Goal: Task Accomplishment & Management: Manage account settings

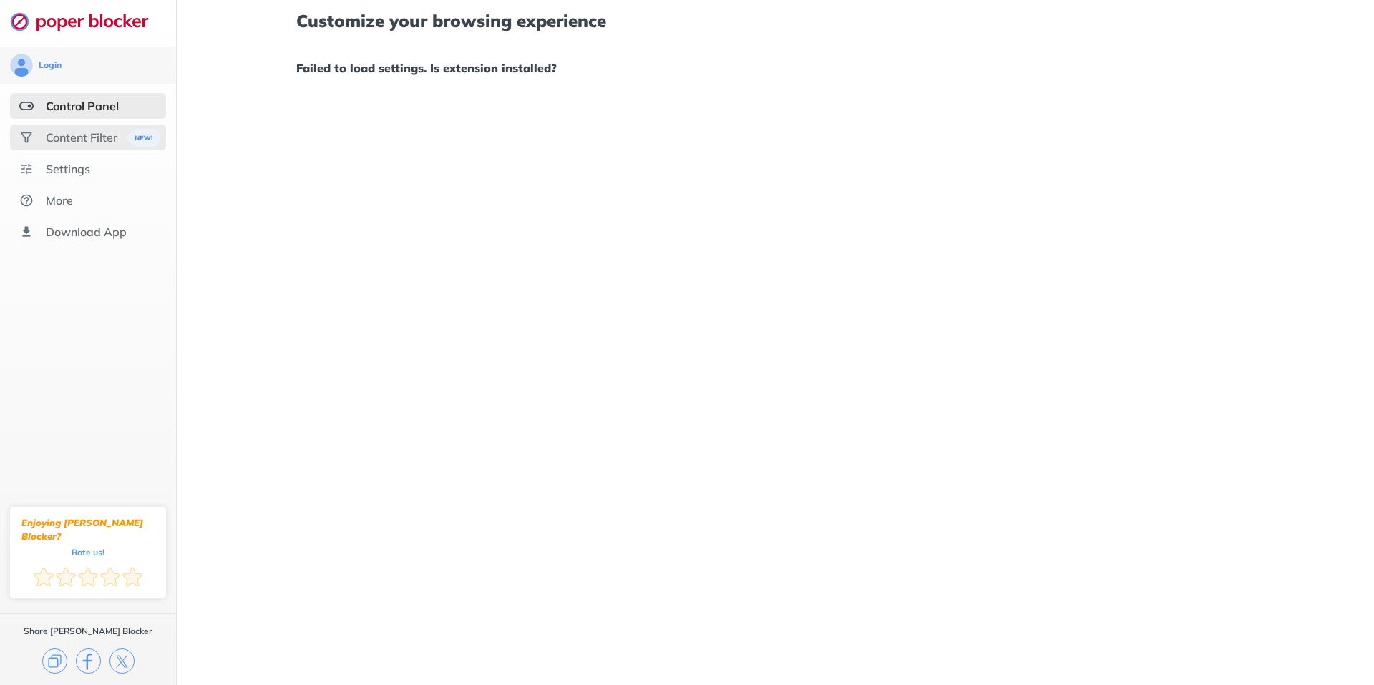
click at [84, 140] on div "Content Filter" at bounding box center [82, 137] width 72 height 14
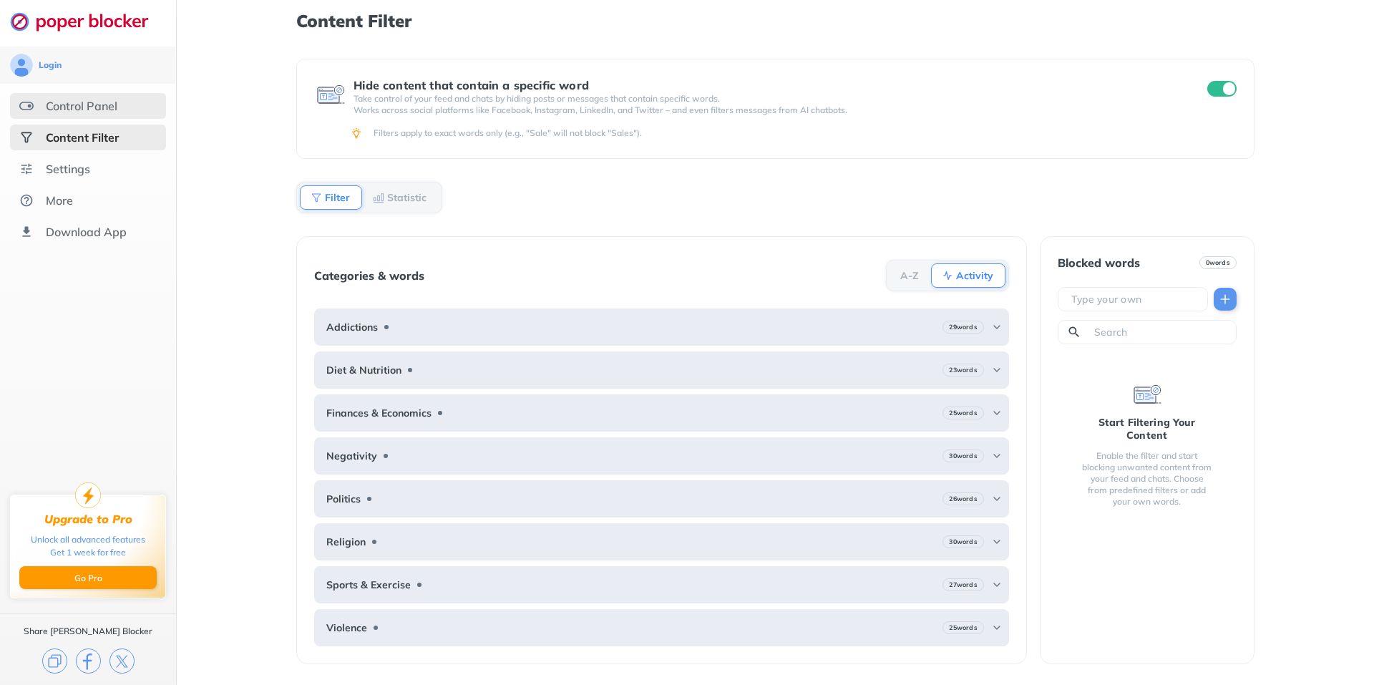
click at [87, 106] on div "Control Panel" at bounding box center [82, 106] width 72 height 14
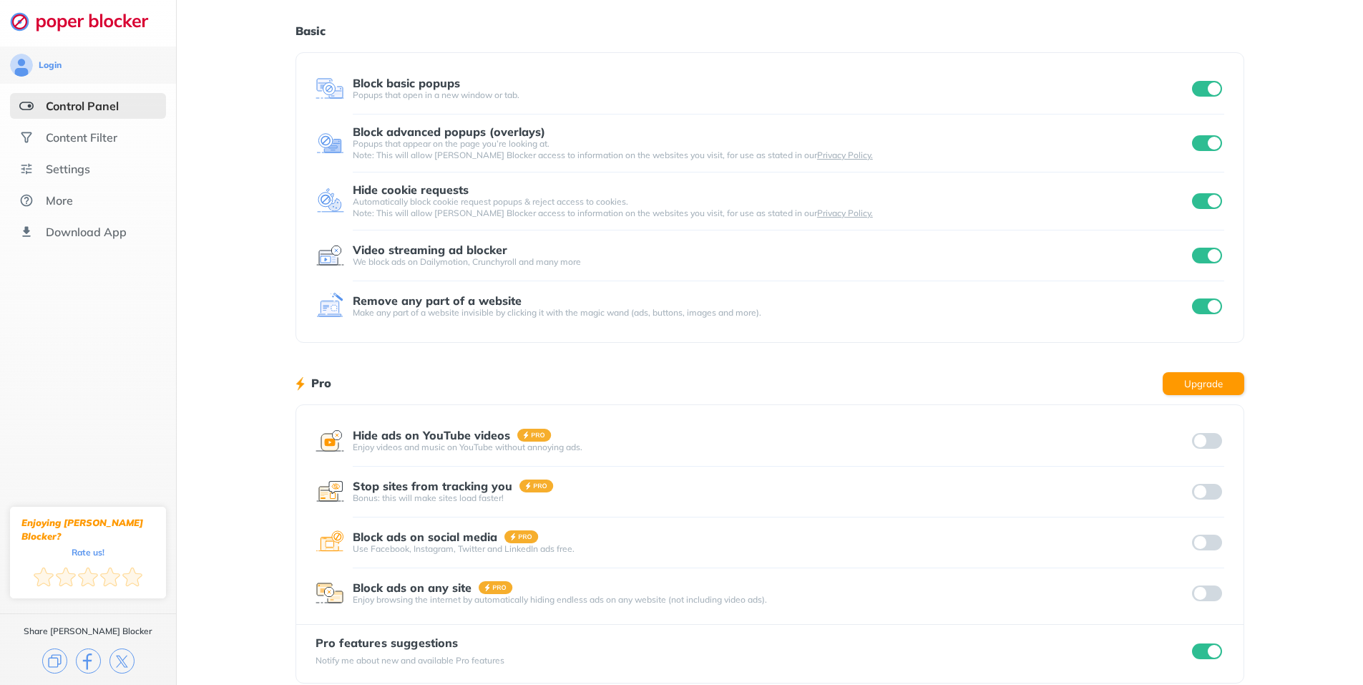
scroll to position [55, 0]
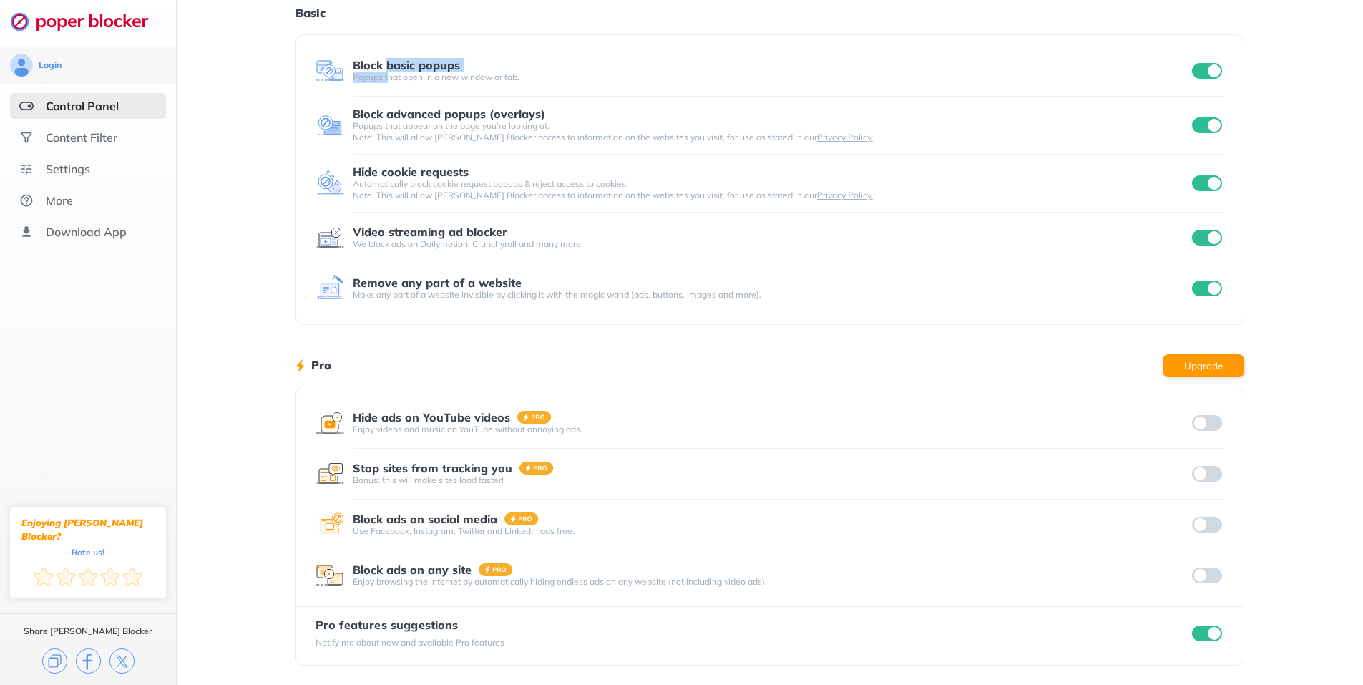
click at [388, 72] on div "Block basic popups Popups that open in a new window or tab." at bounding box center [771, 71] width 837 height 24
click at [586, 71] on div "Block basic popups" at bounding box center [771, 65] width 837 height 13
click at [83, 172] on div "Settings" at bounding box center [68, 169] width 44 height 14
